Goal: Find specific fact: Find specific fact

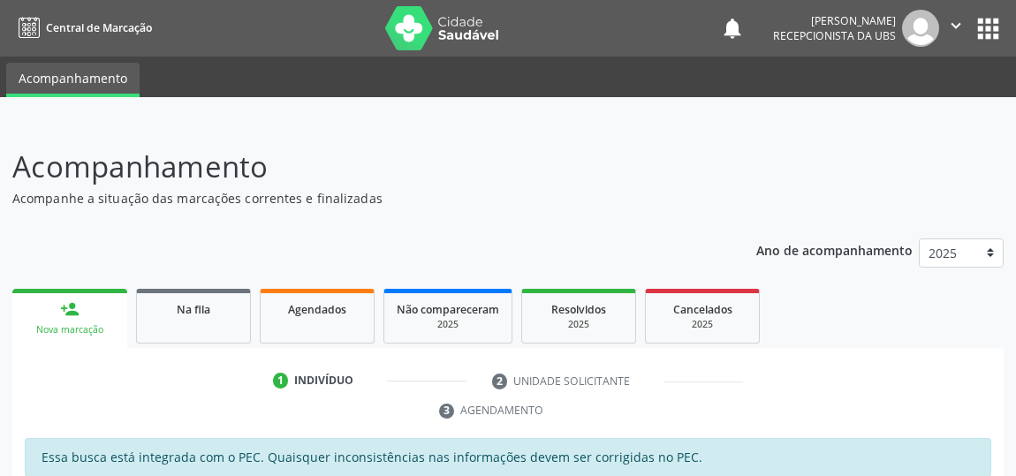
scroll to position [262, 0]
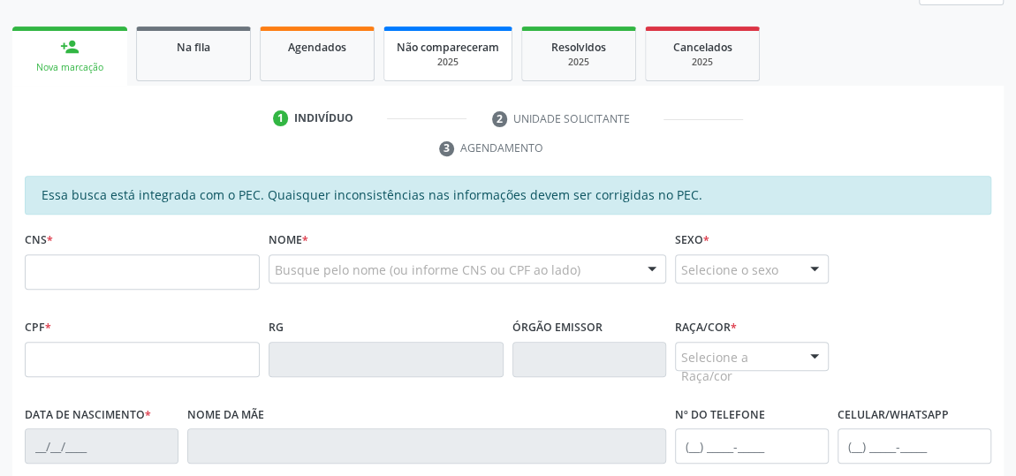
click at [436, 58] on div "2025" at bounding box center [448, 62] width 103 height 13
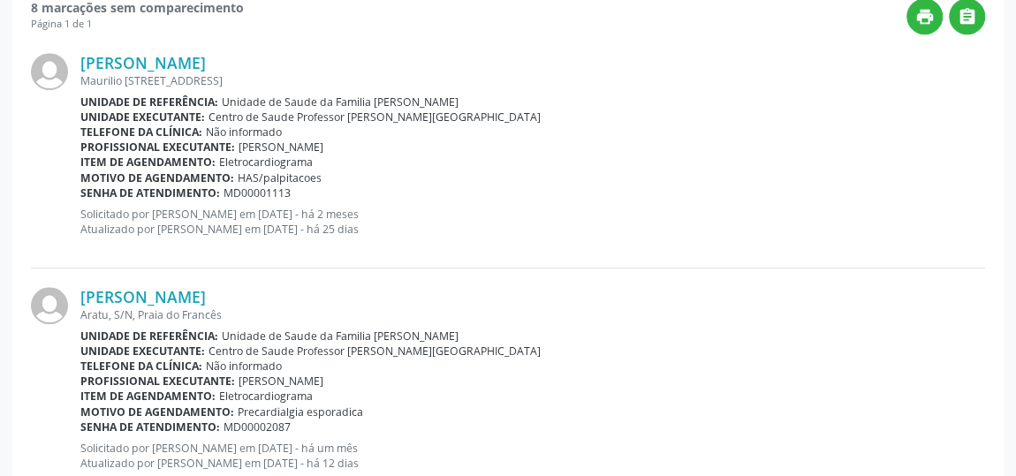
scroll to position [665, 0]
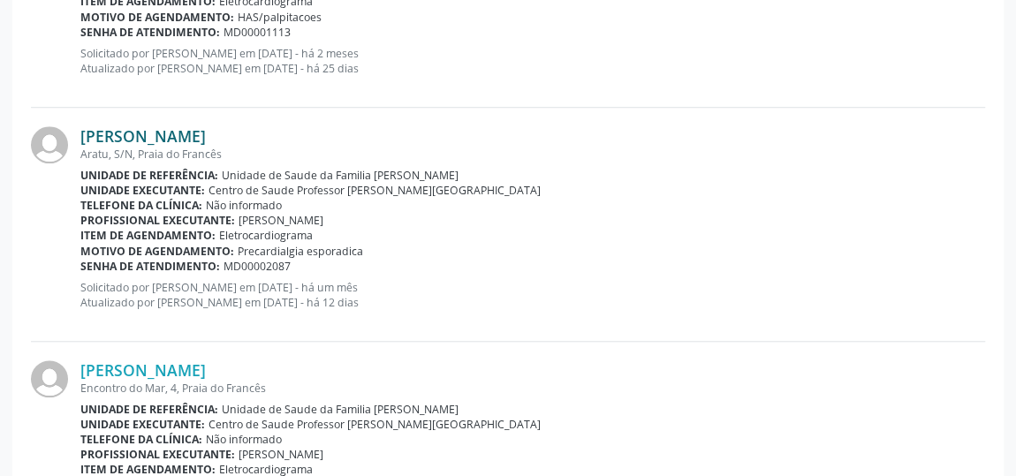
click at [148, 136] on link "[PERSON_NAME]" at bounding box center [142, 135] width 125 height 19
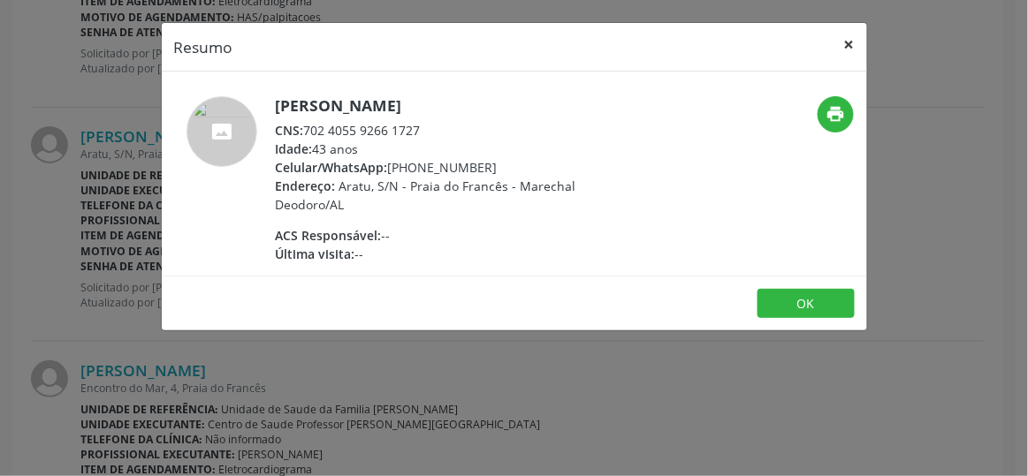
click at [852, 47] on button "×" at bounding box center [849, 44] width 35 height 43
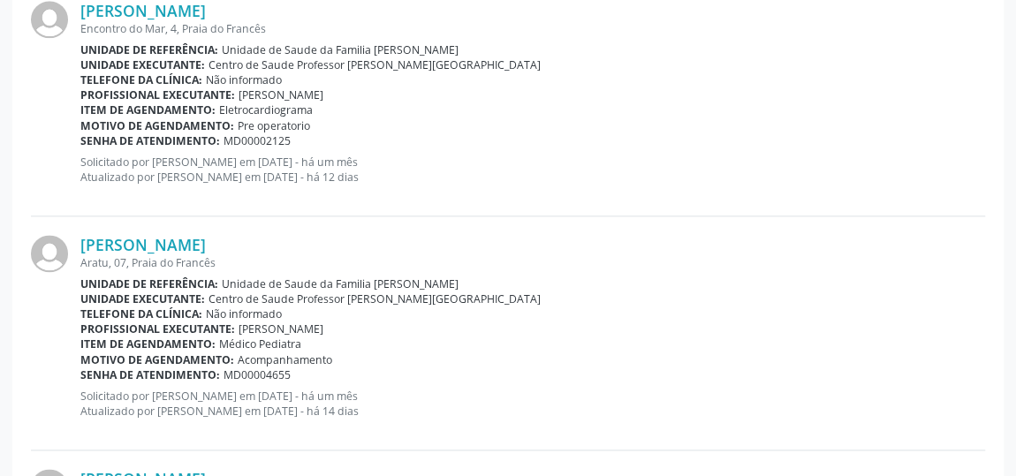
scroll to position [996, 0]
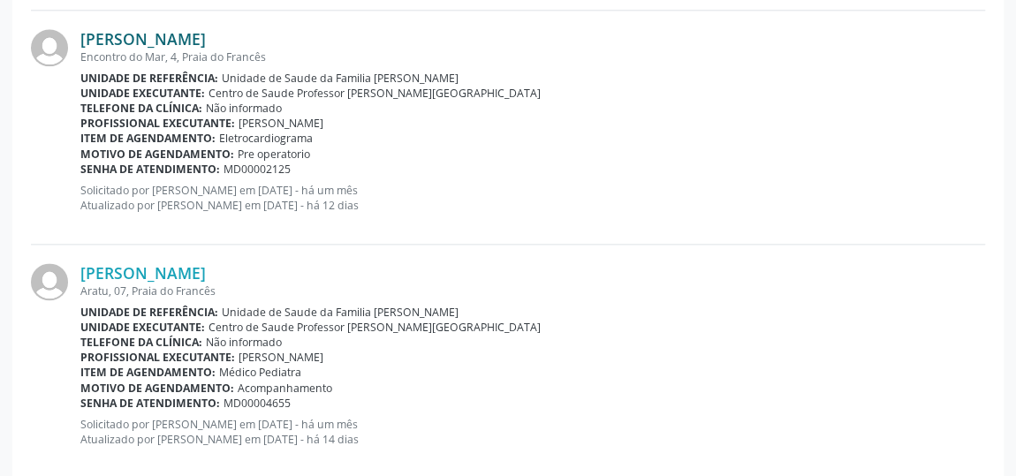
click at [193, 36] on link "[PERSON_NAME]" at bounding box center [142, 38] width 125 height 19
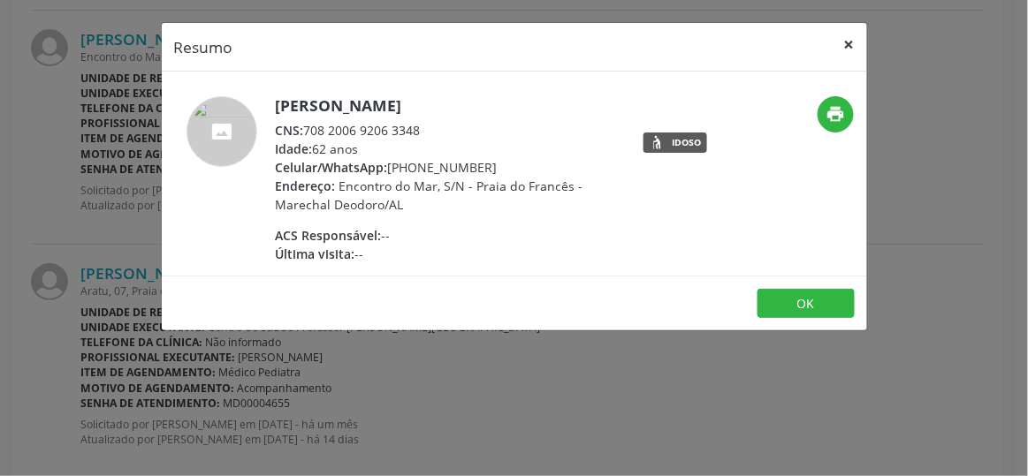
click at [849, 43] on button "×" at bounding box center [849, 44] width 35 height 43
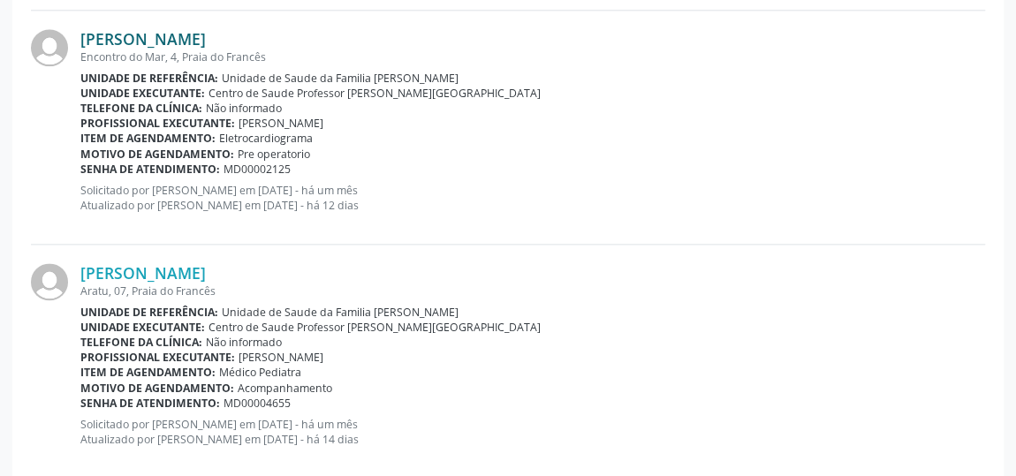
click at [206, 41] on link "[PERSON_NAME]" at bounding box center [142, 38] width 125 height 19
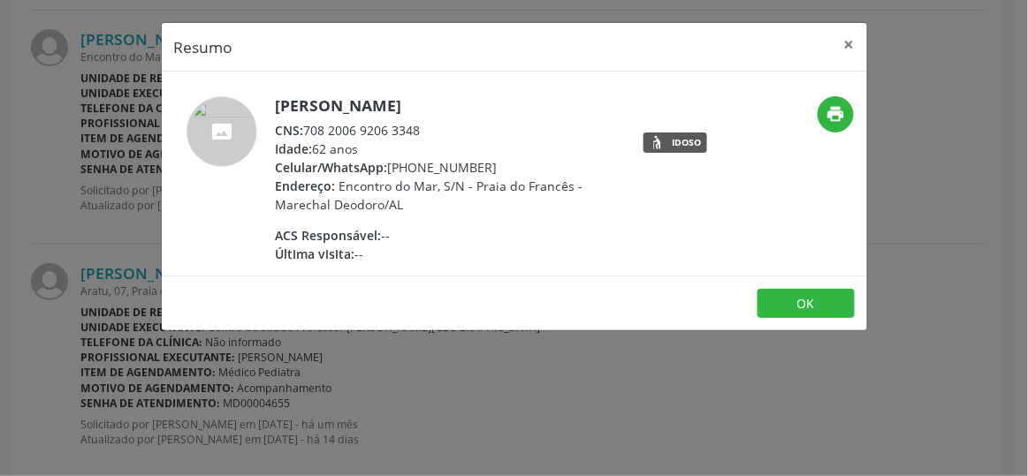
drag, startPoint x: 423, startPoint y: 132, endPoint x: 344, endPoint y: 133, distance: 79.5
click at [347, 135] on div "CNS: 708 2006 9206 3348" at bounding box center [448, 130] width 344 height 19
click at [852, 47] on button "×" at bounding box center [849, 44] width 35 height 43
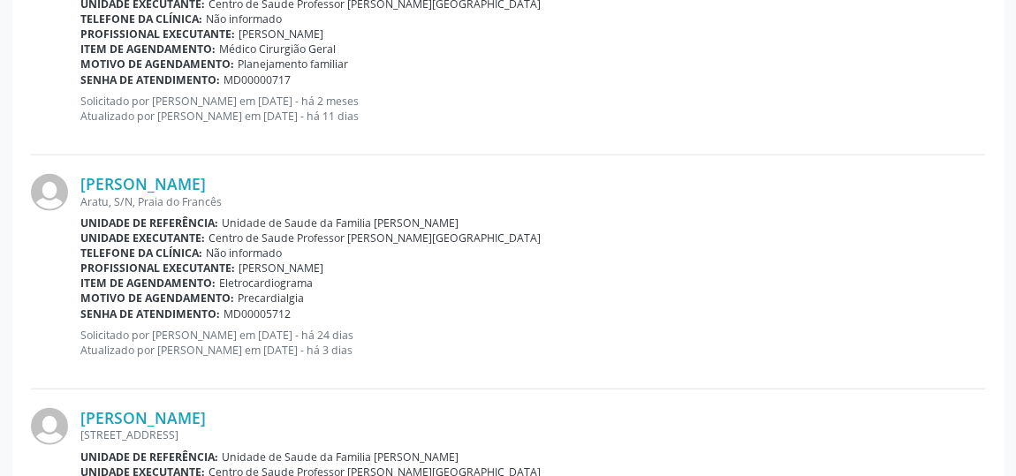
scroll to position [1799, 0]
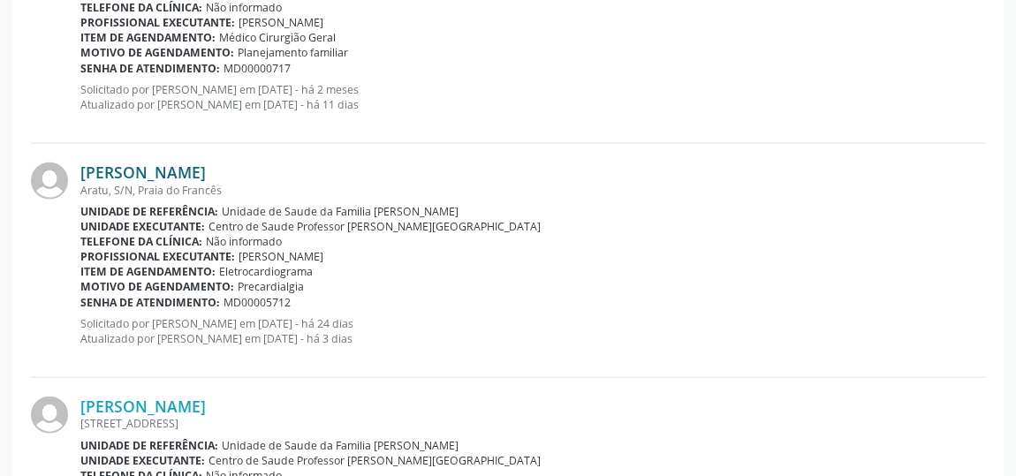
click at [178, 165] on link "[PERSON_NAME]" at bounding box center [142, 172] width 125 height 19
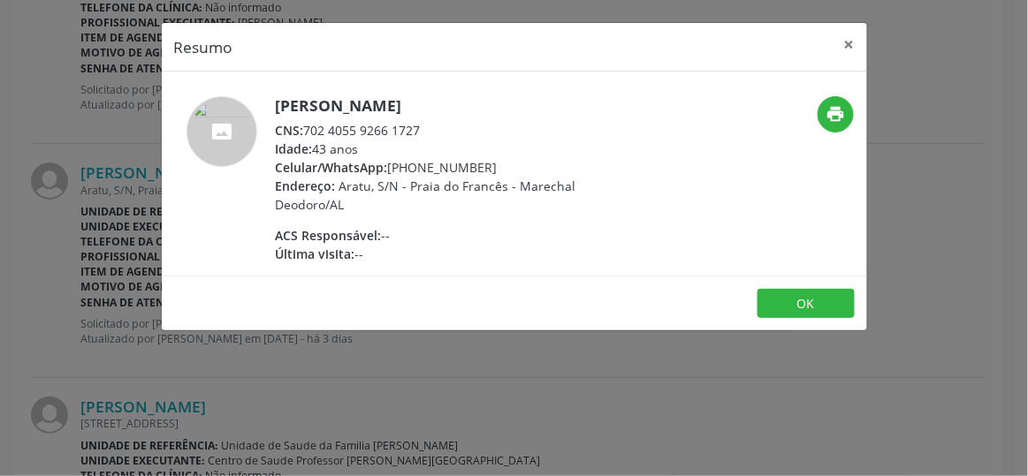
drag, startPoint x: 426, startPoint y: 132, endPoint x: 308, endPoint y: 125, distance: 118.6
click at [308, 125] on div "CNS: 702 4055 9266 1727" at bounding box center [448, 130] width 344 height 19
copy div "702 4055 9266 1727"
click at [847, 39] on button "×" at bounding box center [849, 44] width 35 height 43
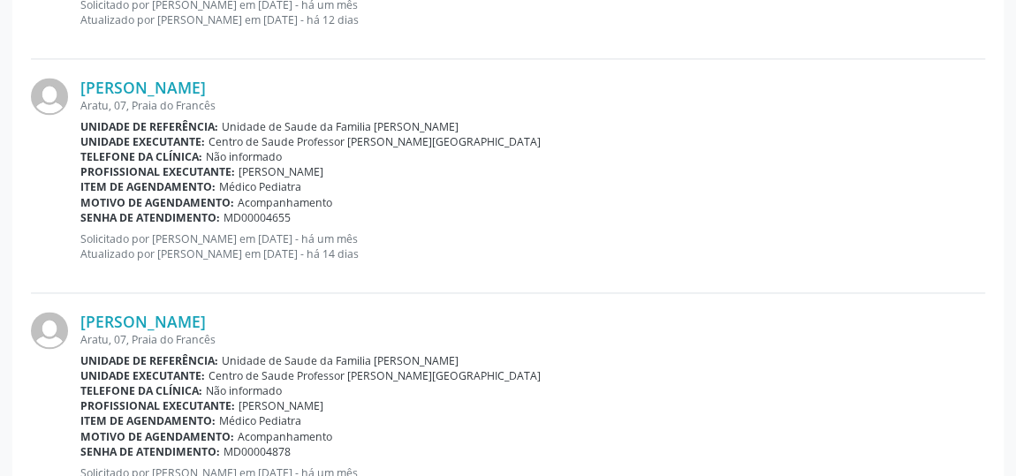
scroll to position [1157, 0]
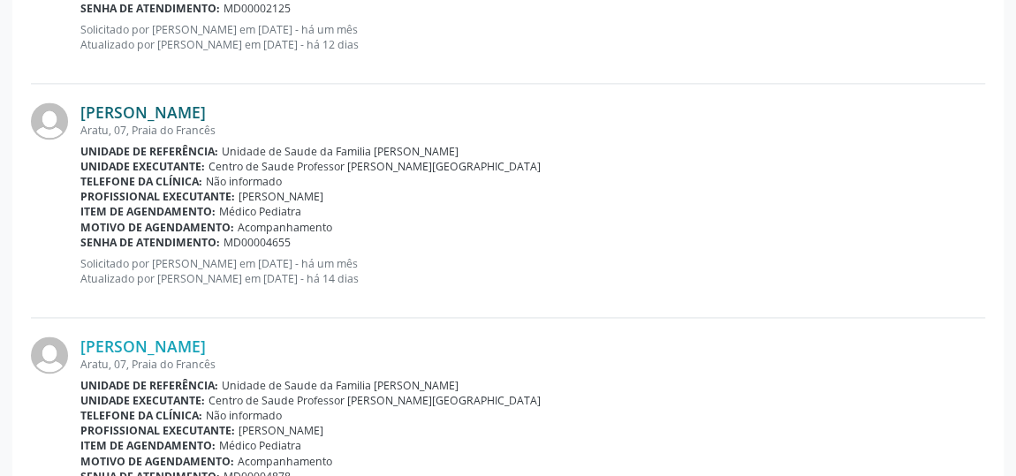
click at [206, 103] on link "[PERSON_NAME]" at bounding box center [142, 112] width 125 height 19
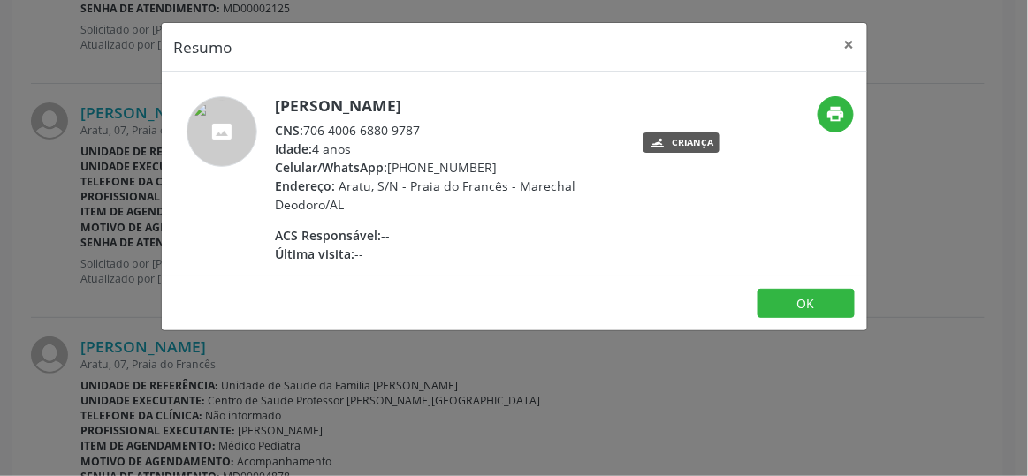
drag, startPoint x: 429, startPoint y: 124, endPoint x: 303, endPoint y: 129, distance: 126.5
click at [303, 129] on div "CNS: 706 4006 6880 9787" at bounding box center [448, 130] width 344 height 19
copy div "706 4006 6880 9787"
click at [847, 40] on button "×" at bounding box center [849, 44] width 35 height 43
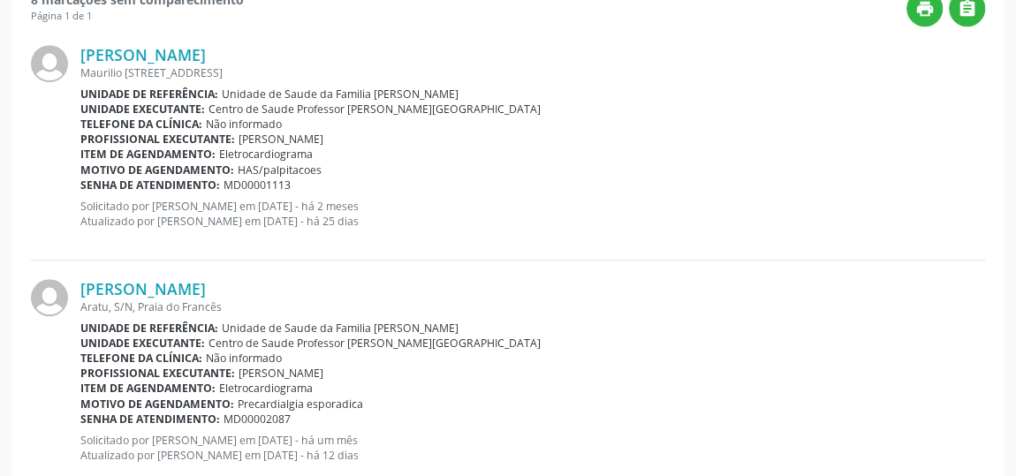
scroll to position [433, 0]
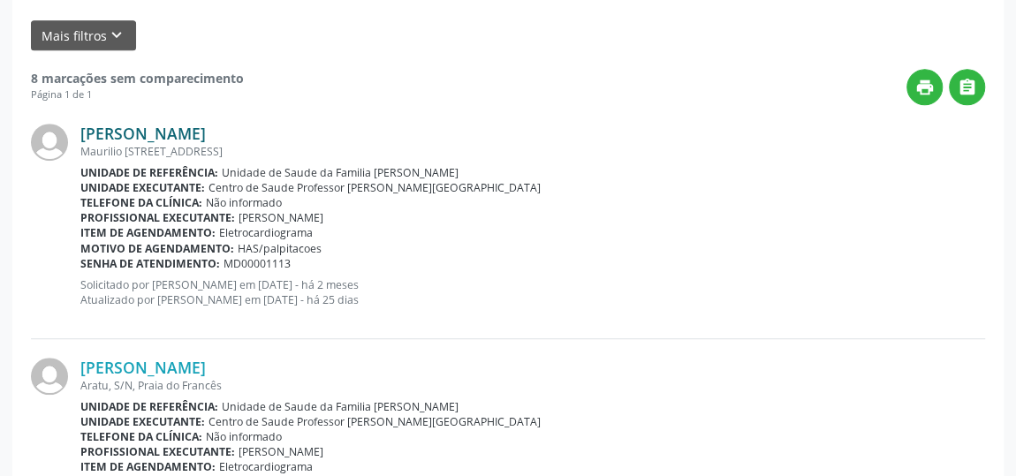
click at [206, 126] on link "[PERSON_NAME]" at bounding box center [142, 133] width 125 height 19
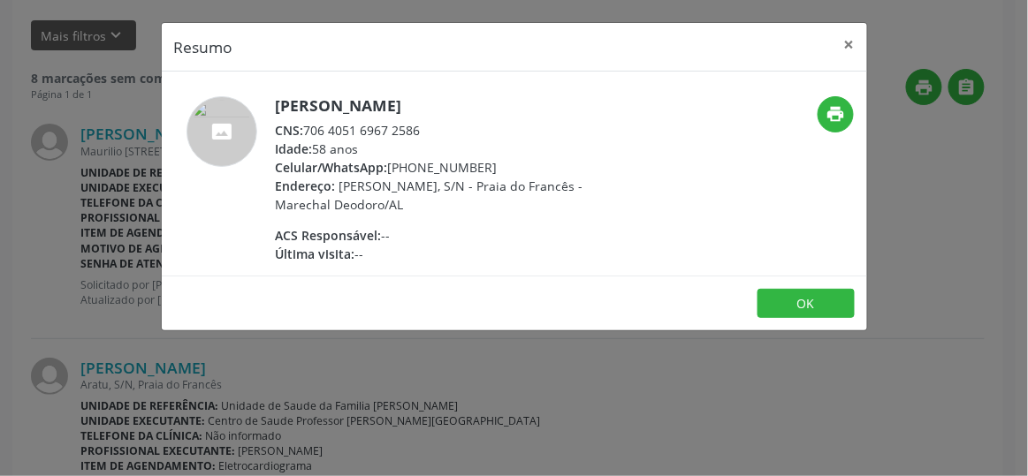
click at [346, 125] on div "CNS: 706 4051 6967 2586" at bounding box center [448, 130] width 344 height 19
click at [425, 123] on div "CNS: 706 4051 6967 2586" at bounding box center [448, 130] width 344 height 19
drag, startPoint x: 425, startPoint y: 123, endPoint x: 277, endPoint y: 110, distance: 149.0
click at [277, 110] on div "[PERSON_NAME] CNS: 706 4051 6967 2586 Idade: 58 anos Celular/WhatsApp: [PHONE_N…" at bounding box center [448, 179] width 344 height 167
click at [315, 107] on h5 "[PERSON_NAME]" at bounding box center [448, 105] width 344 height 19
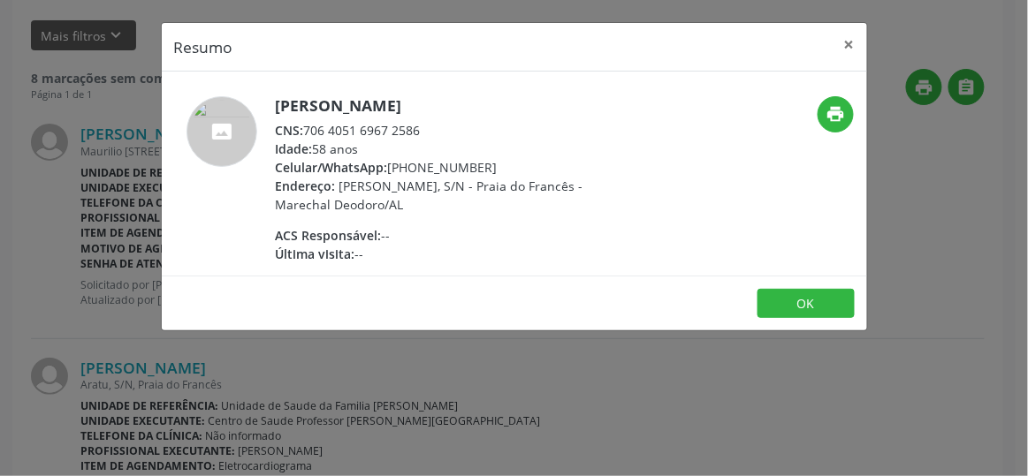
drag, startPoint x: 422, startPoint y: 126, endPoint x: 307, endPoint y: 124, distance: 114.9
click at [307, 124] on div "CNS: 706 4051 6967 2586" at bounding box center [448, 130] width 344 height 19
copy div "706 4051 6967 2586"
click at [854, 47] on button "×" at bounding box center [849, 44] width 35 height 43
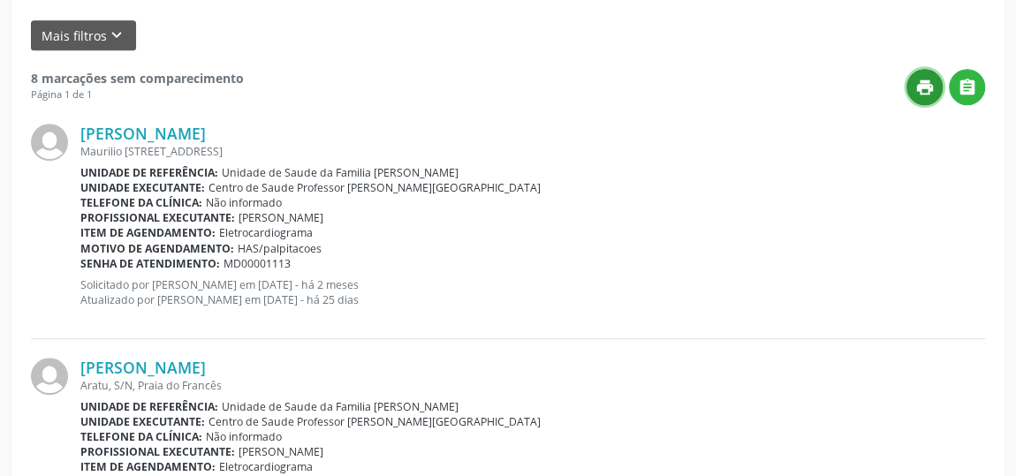
click at [920, 86] on icon "print" at bounding box center [924, 87] width 19 height 19
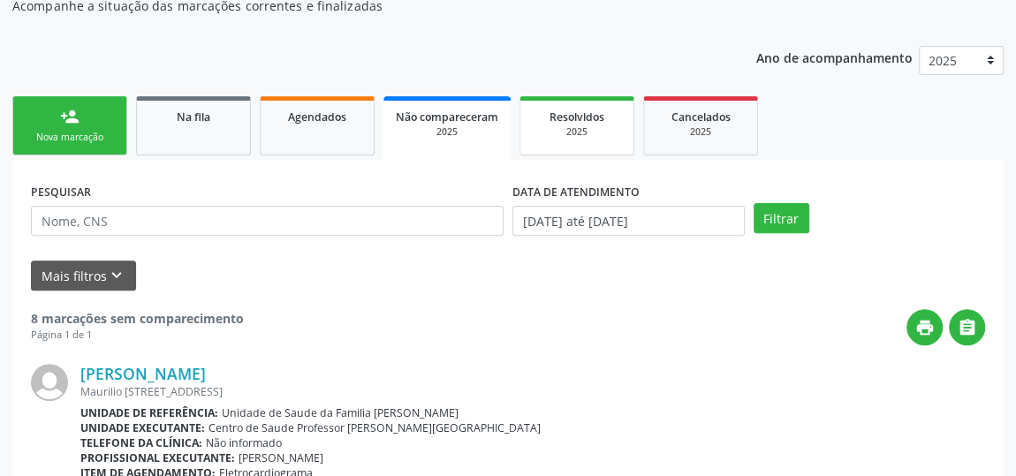
click at [614, 143] on link "Resolvidos 2025" at bounding box center [577, 125] width 115 height 59
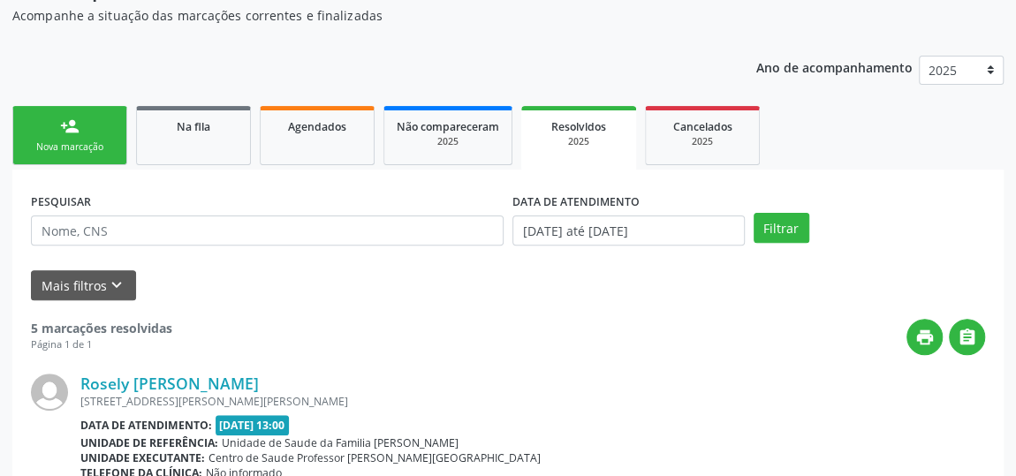
scroll to position [156, 0]
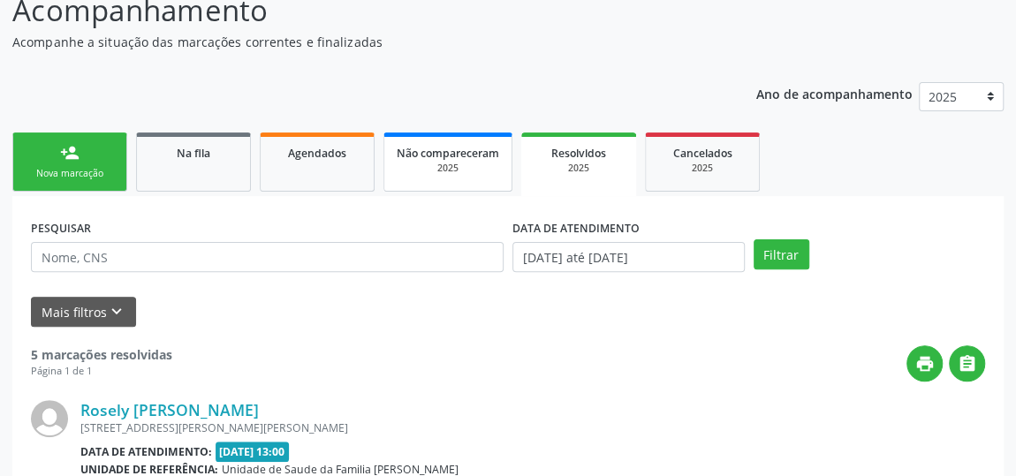
click at [467, 163] on div "2025" at bounding box center [448, 168] width 103 height 13
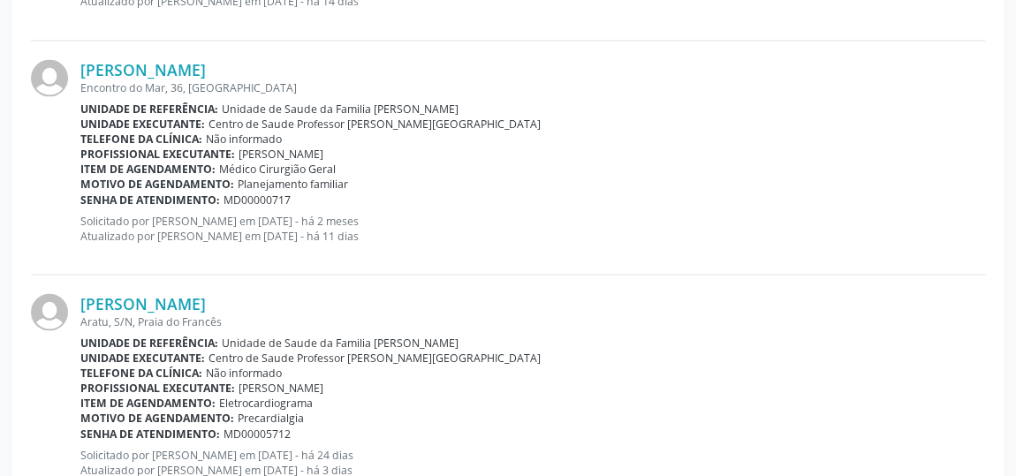
scroll to position [1638, 0]
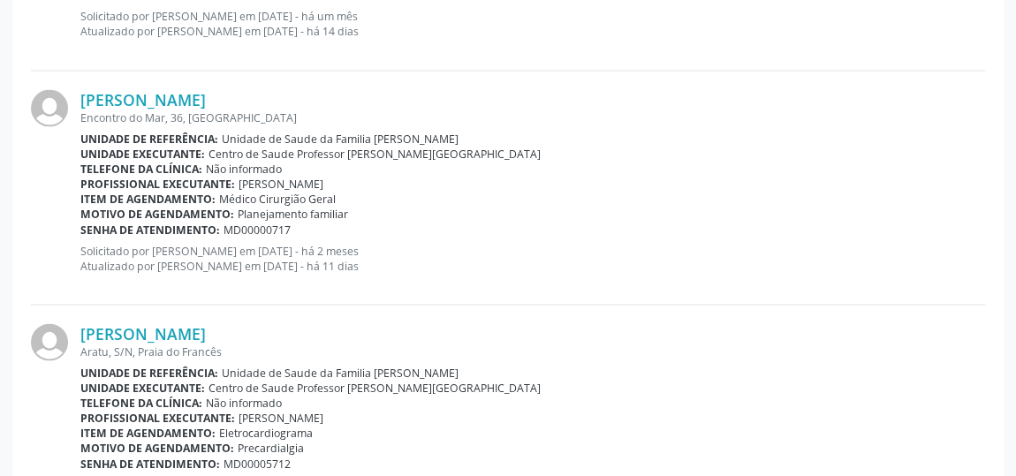
click at [690, 124] on div "[PERSON_NAME] Encontro do Mar, 36, [GEOGRAPHIC_DATA] Unidade de referência: Uni…" at bounding box center [532, 187] width 905 height 196
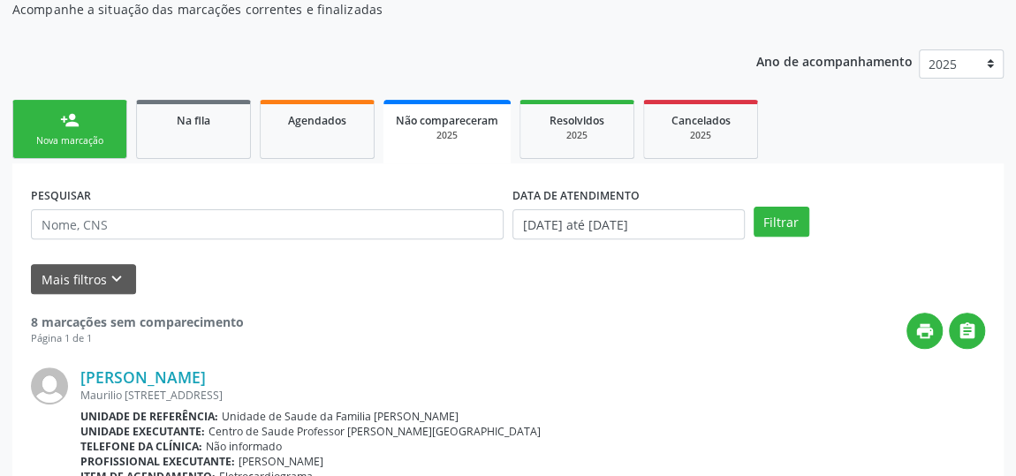
scroll to position [0, 0]
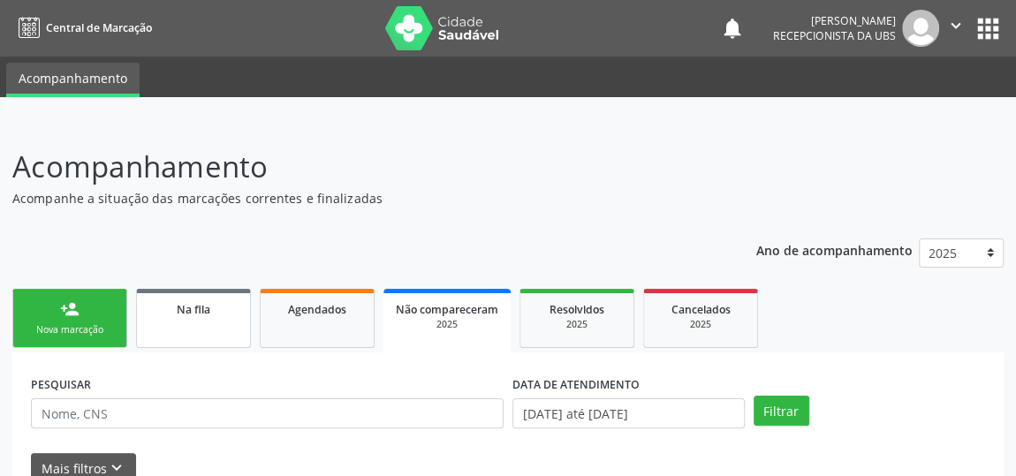
click at [172, 300] on div "Na fila" at bounding box center [193, 309] width 88 height 19
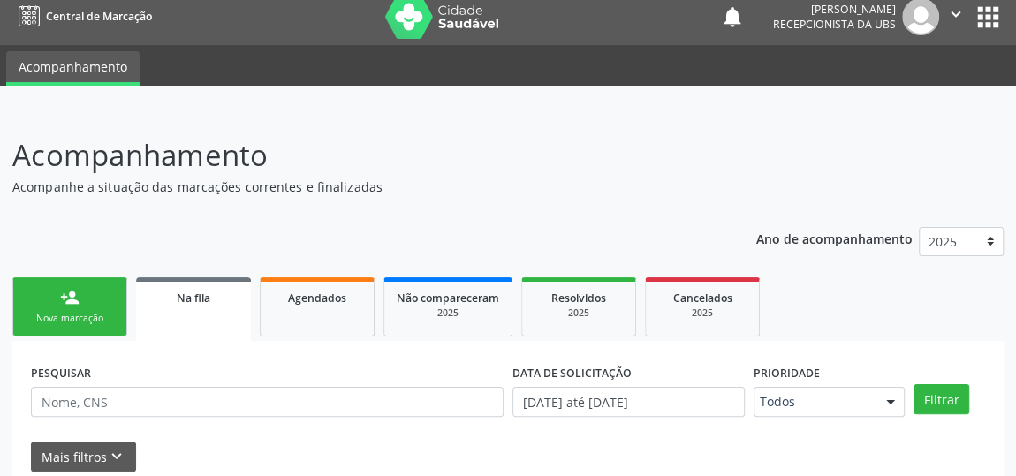
scroll to position [148, 0]
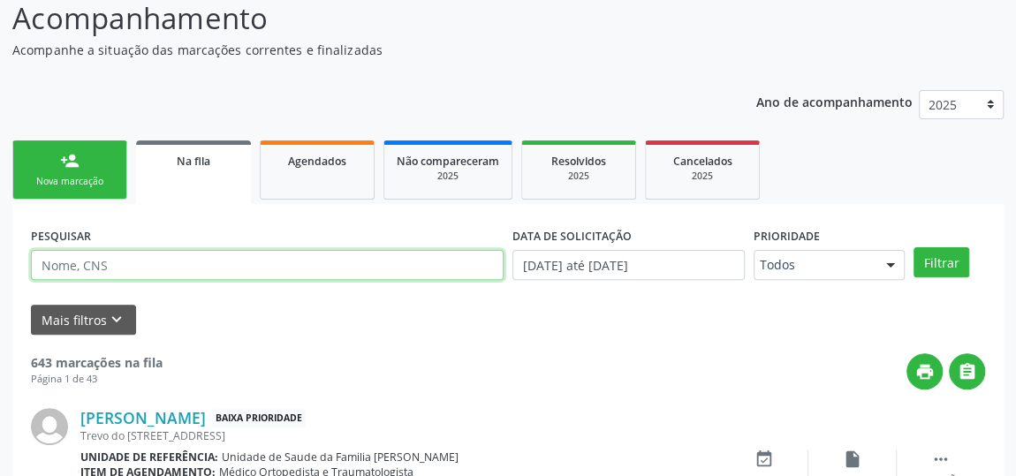
click at [128, 263] on input "text" at bounding box center [267, 265] width 473 height 30
type input "[PERSON_NAME]"
click at [914, 247] on button "Filtrar" at bounding box center [942, 262] width 56 height 30
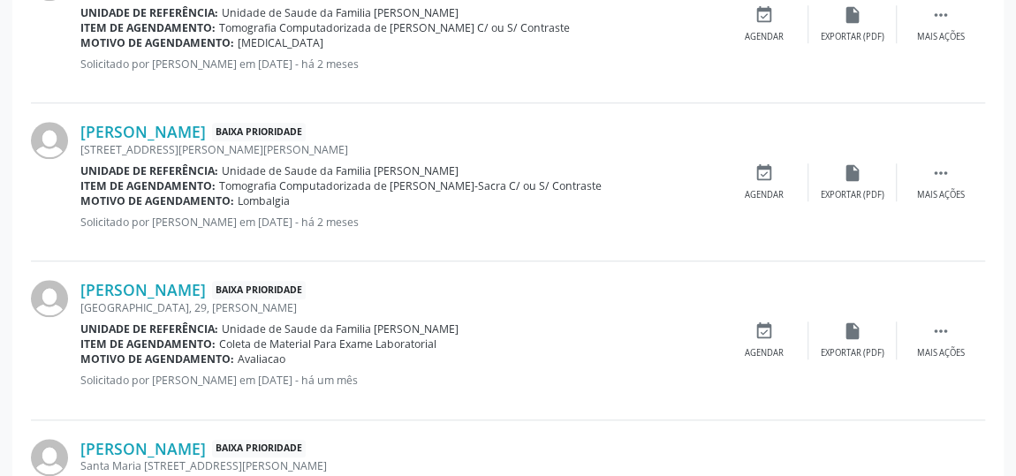
scroll to position [630, 0]
